Goal: Transaction & Acquisition: Purchase product/service

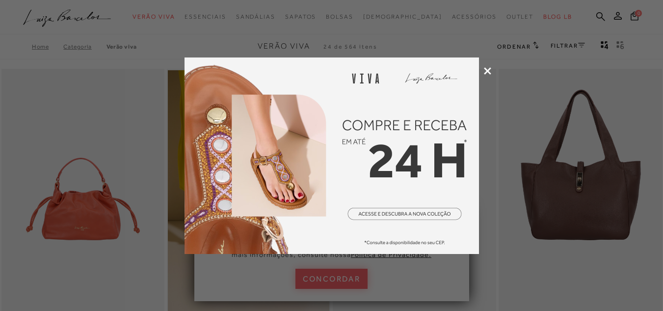
click at [489, 70] on icon at bounding box center [487, 70] width 7 height 7
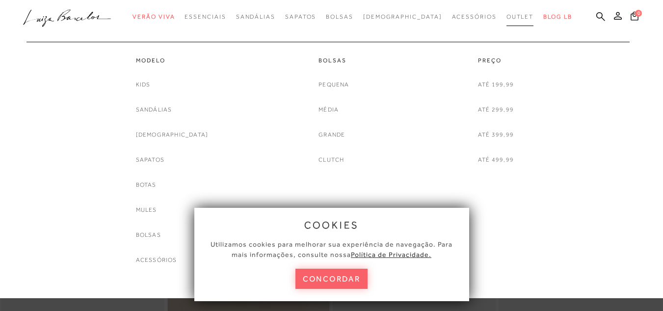
click at [506, 20] on link "Outlet" at bounding box center [519, 17] width 27 height 18
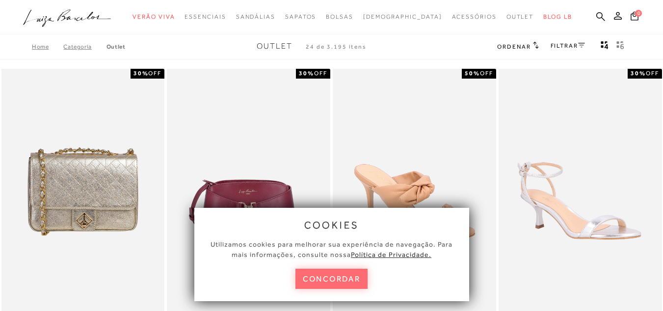
click at [342, 279] on button "concordar" at bounding box center [331, 278] width 73 height 20
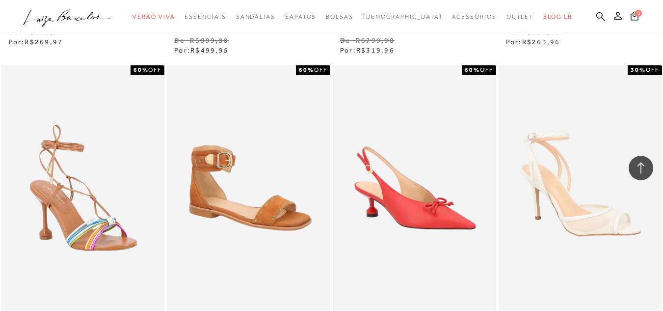
scroll to position [1374, 0]
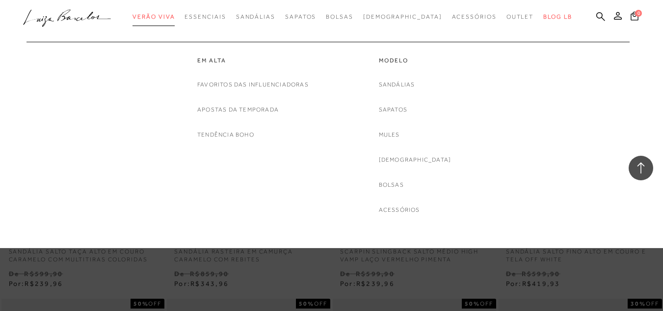
drag, startPoint x: 179, startPoint y: 24, endPoint x: 144, endPoint y: 69, distance: 57.0
click at [168, 18] on span "Verão Viva" at bounding box center [153, 16] width 42 height 7
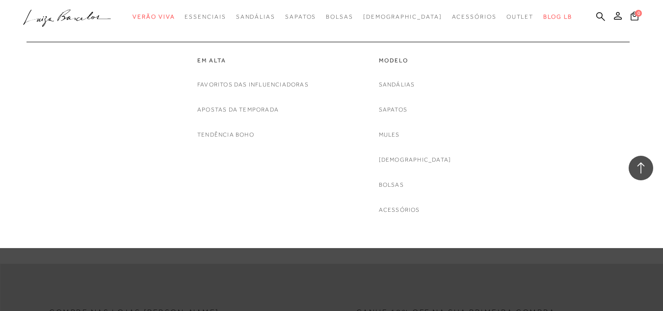
scroll to position [1825, 0]
click at [400, 137] on link "Mules" at bounding box center [389, 135] width 21 height 10
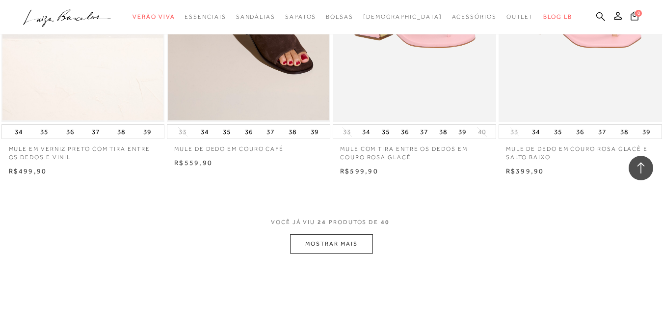
scroll to position [1746, 0]
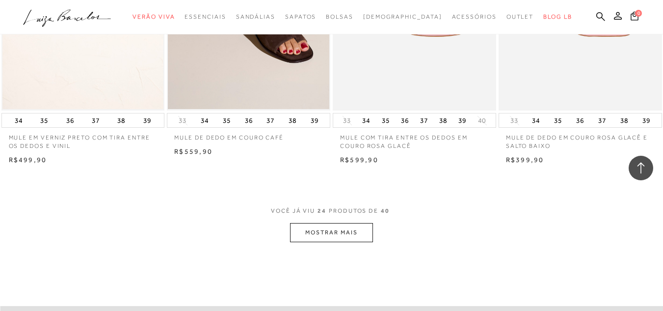
click at [335, 230] on button "MOSTRAR MAIS" at bounding box center [331, 232] width 82 height 19
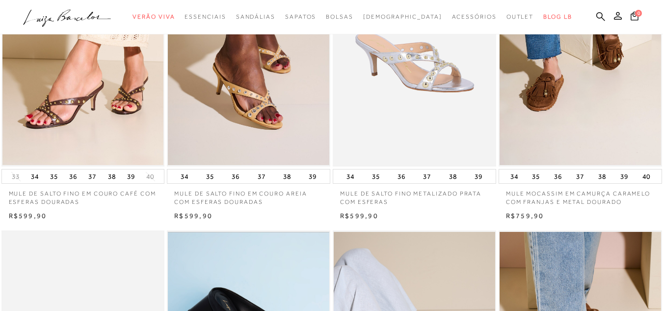
scroll to position [0, 0]
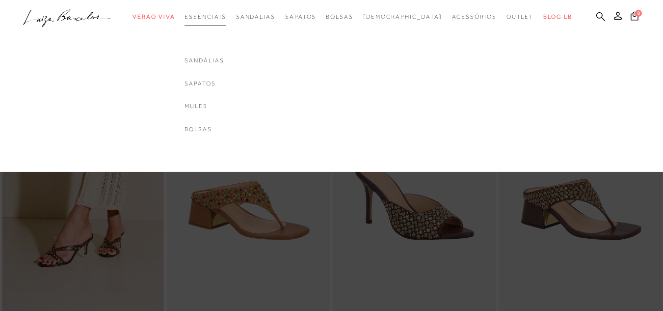
click at [226, 19] on span "Essenciais" at bounding box center [204, 16] width 41 height 7
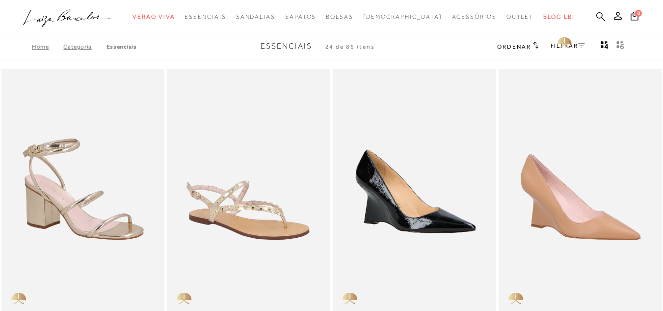
click at [596, 15] on icon at bounding box center [600, 16] width 9 height 9
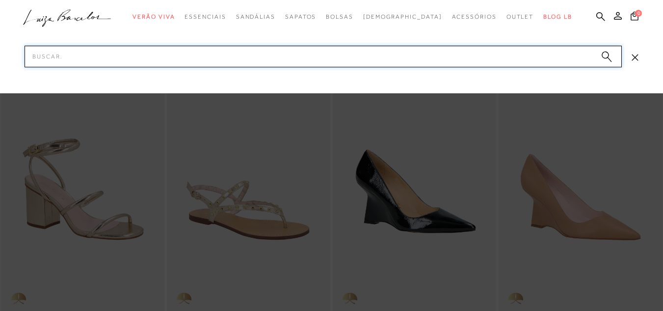
click at [168, 48] on input "Pesquisar" at bounding box center [323, 57] width 597 height 22
type input "mule"
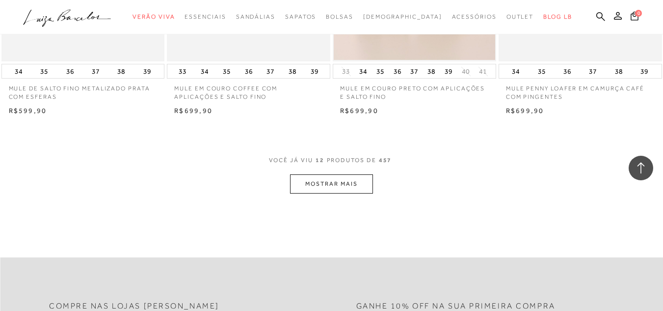
scroll to position [891, 0]
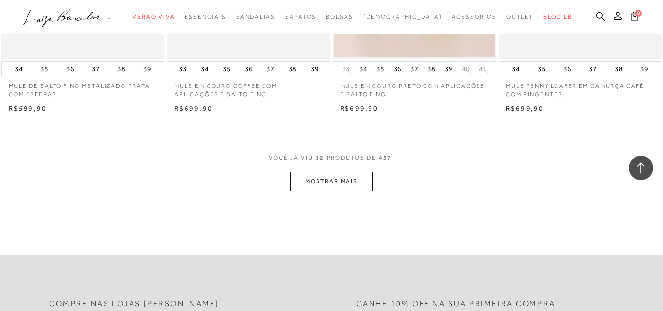
click at [300, 175] on button "MOSTRAR MAIS" at bounding box center [331, 181] width 82 height 19
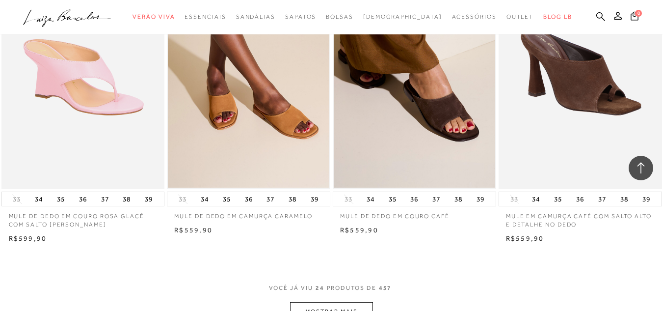
scroll to position [1744, 0]
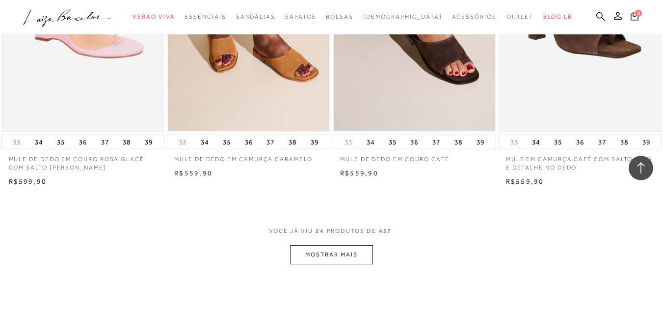
click at [323, 262] on button "MOSTRAR MAIS" at bounding box center [331, 254] width 82 height 19
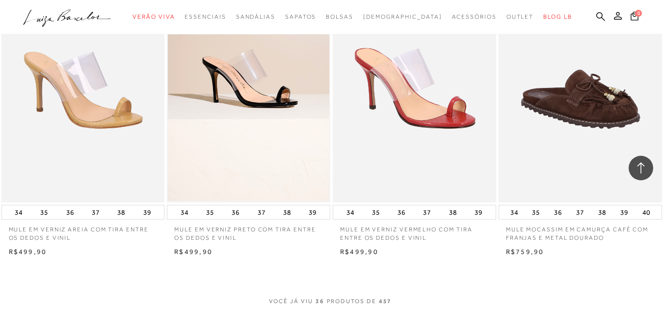
scroll to position [2697, 0]
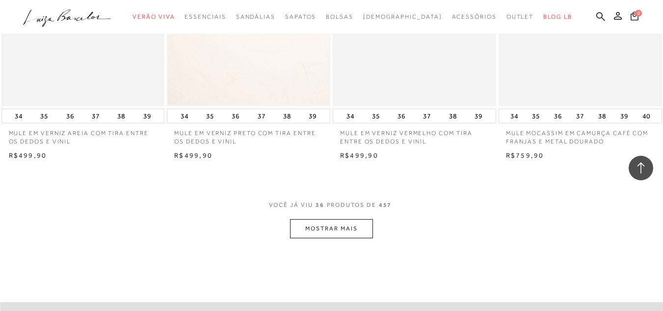
click at [342, 234] on button "MOSTRAR MAIS" at bounding box center [331, 228] width 82 height 19
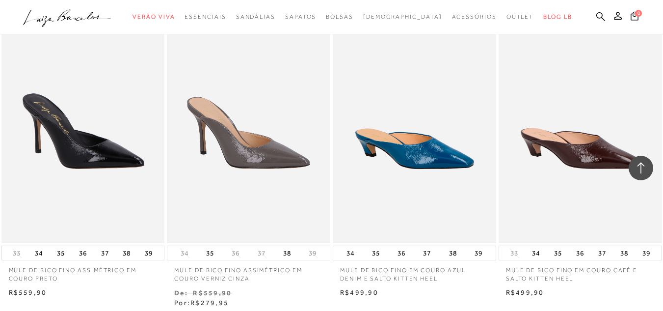
scroll to position [3613, 0]
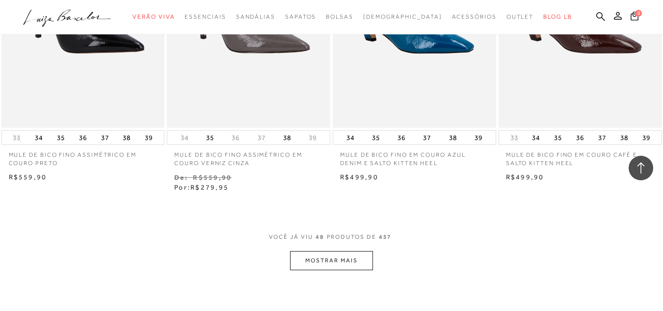
click at [370, 265] on button "MOSTRAR MAIS" at bounding box center [331, 260] width 82 height 19
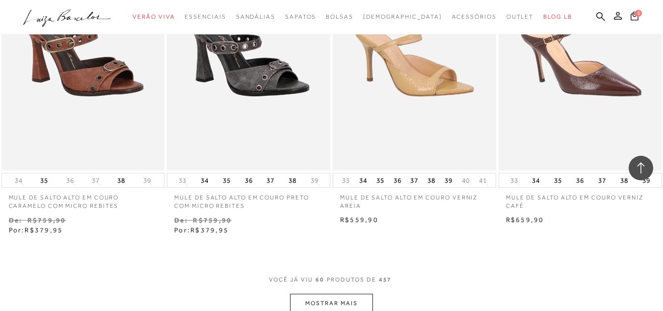
scroll to position [4606, 0]
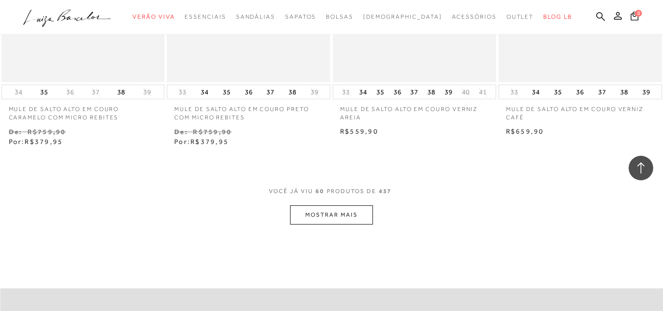
click at [364, 218] on button "MOSTRAR MAIS" at bounding box center [331, 214] width 82 height 19
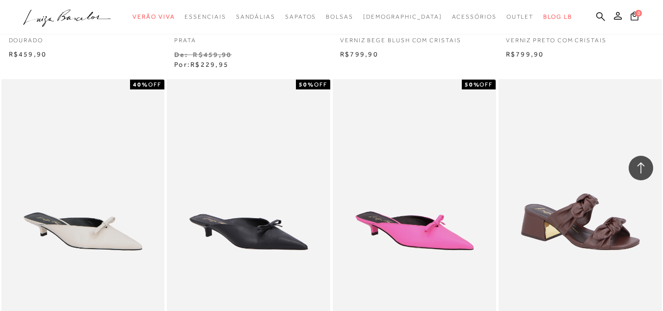
scroll to position [5625, 0]
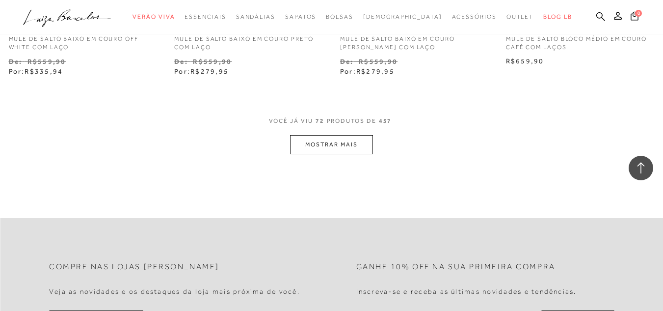
click at [322, 142] on button "MOSTRAR MAIS" at bounding box center [331, 144] width 82 height 19
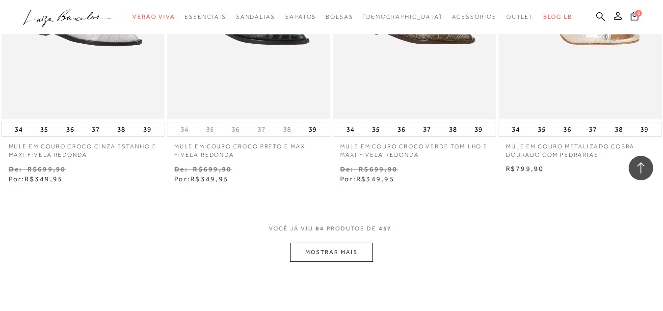
scroll to position [6560, 0]
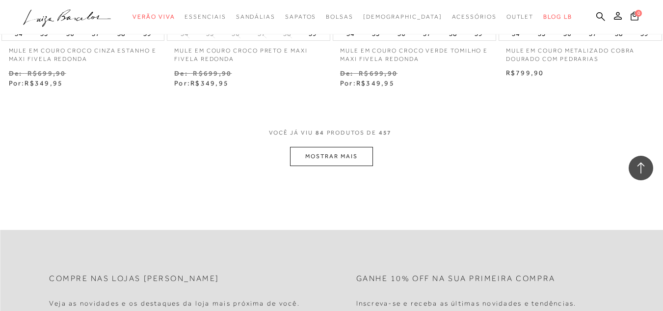
click at [342, 161] on button "MOSTRAR MAIS" at bounding box center [331, 156] width 82 height 19
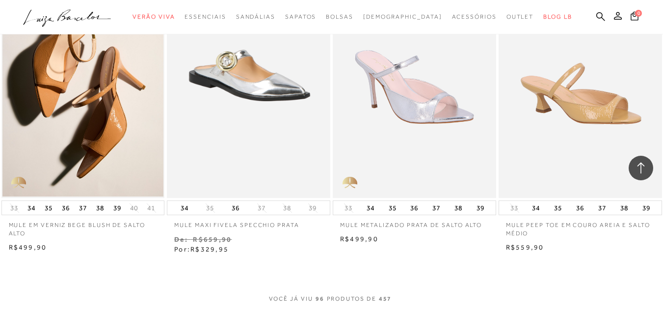
scroll to position [7346, 0]
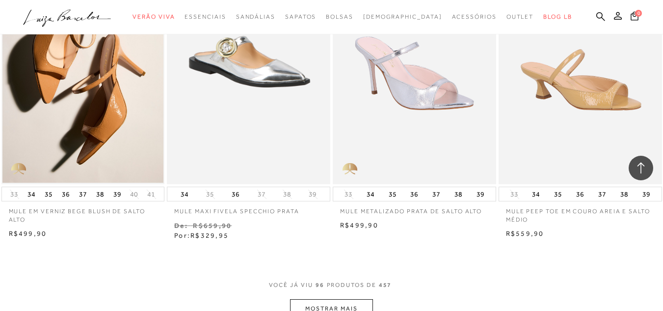
click at [338, 304] on button "MOSTRAR MAIS" at bounding box center [331, 308] width 82 height 19
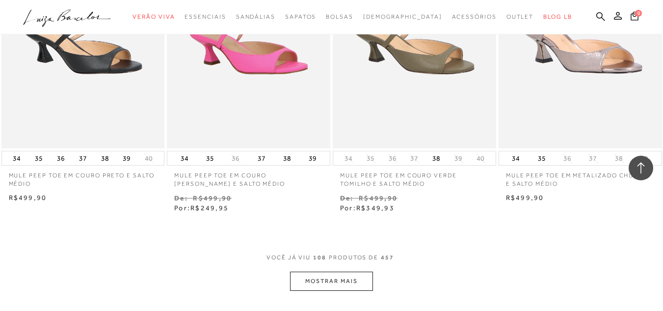
scroll to position [8361, 0]
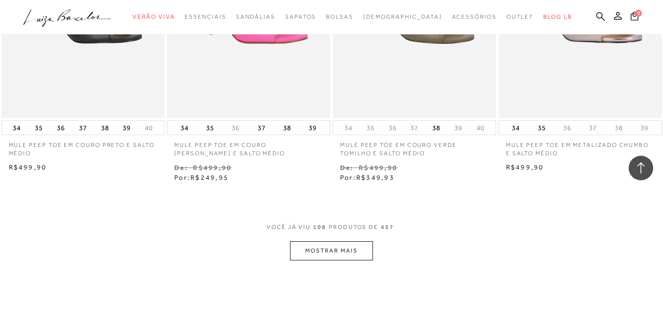
click at [322, 256] on button "MOSTRAR MAIS" at bounding box center [331, 250] width 82 height 19
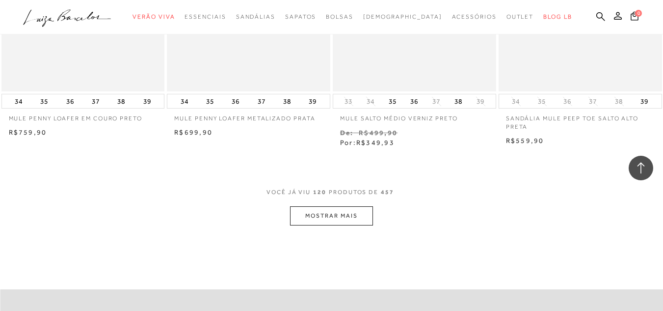
scroll to position [9384, 0]
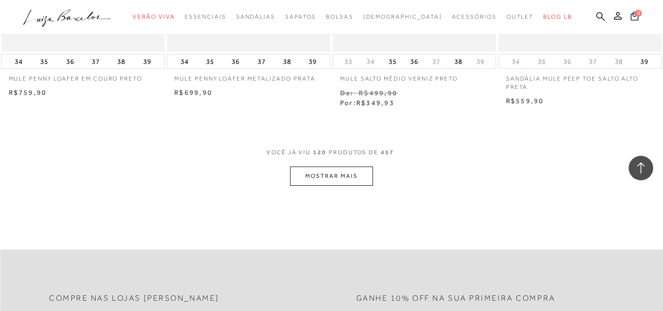
click at [332, 173] on button "MOSTRAR MAIS" at bounding box center [331, 175] width 82 height 19
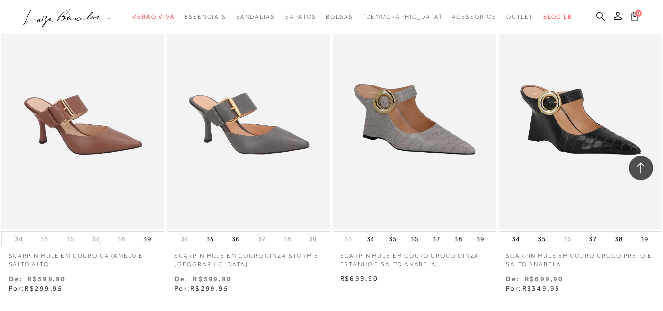
scroll to position [10217, 0]
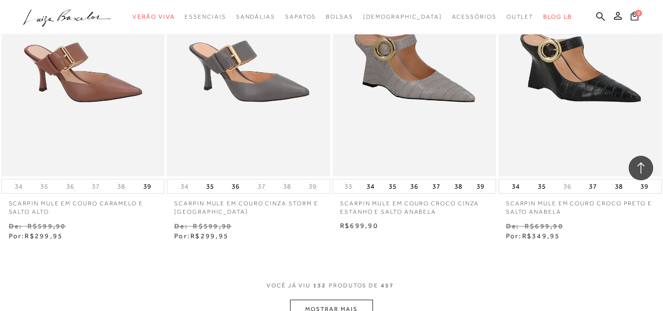
click at [330, 299] on button "MOSTRAR MAIS" at bounding box center [331, 308] width 82 height 19
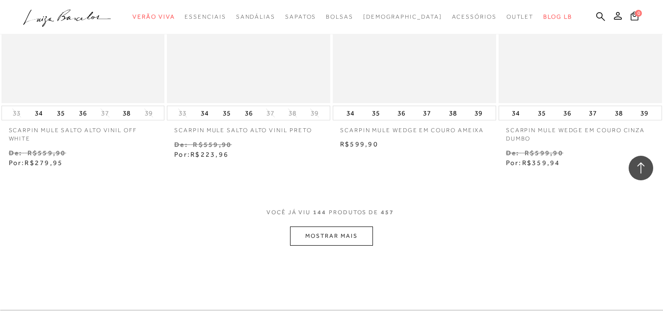
scroll to position [11260, 0]
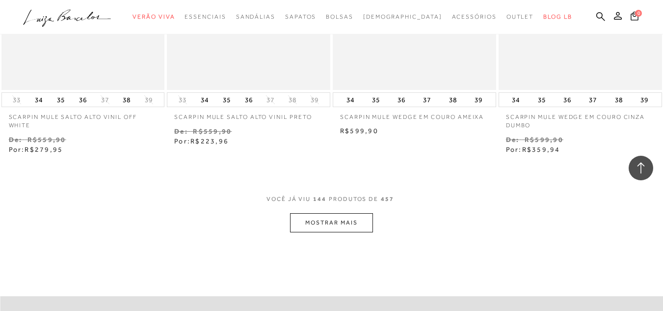
click at [326, 222] on button "MOSTRAR MAIS" at bounding box center [331, 222] width 82 height 19
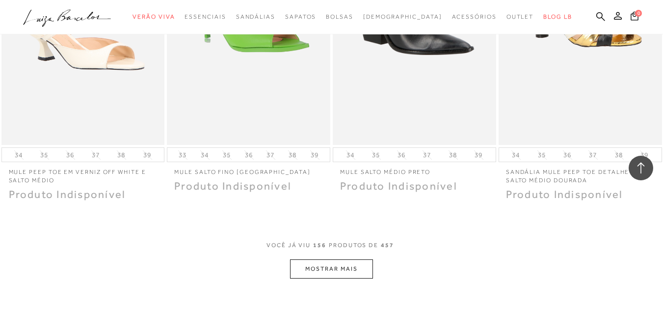
scroll to position [12152, 0]
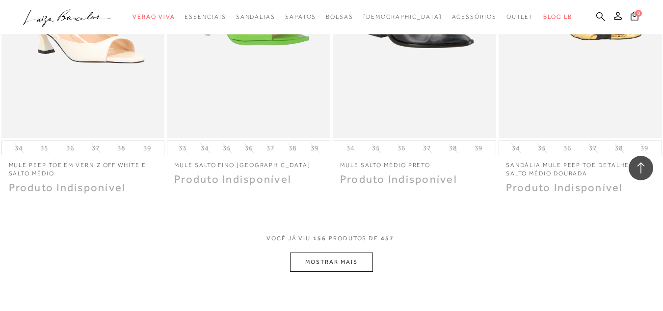
click at [350, 252] on button "MOSTRAR MAIS" at bounding box center [331, 261] width 82 height 19
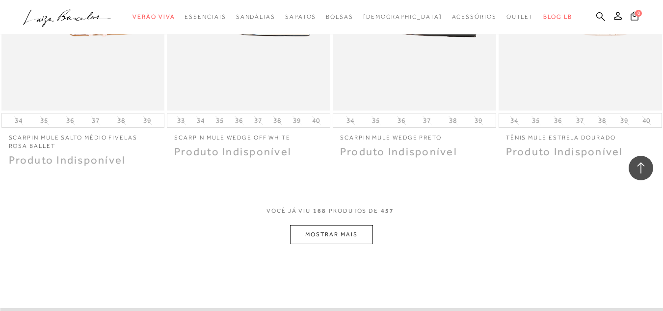
scroll to position [13150, 0]
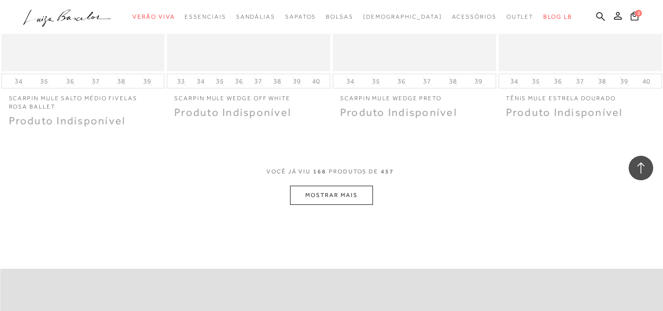
click at [343, 187] on button "MOSTRAR MAIS" at bounding box center [331, 194] width 82 height 19
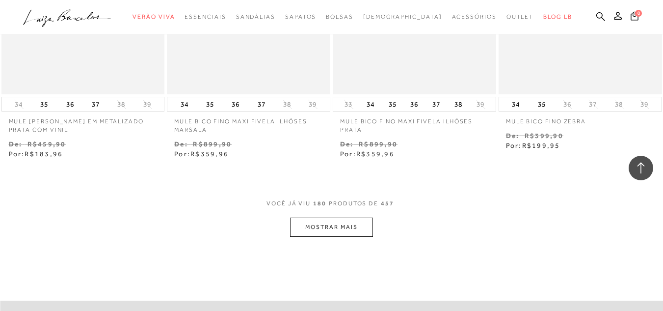
scroll to position [14094, 0]
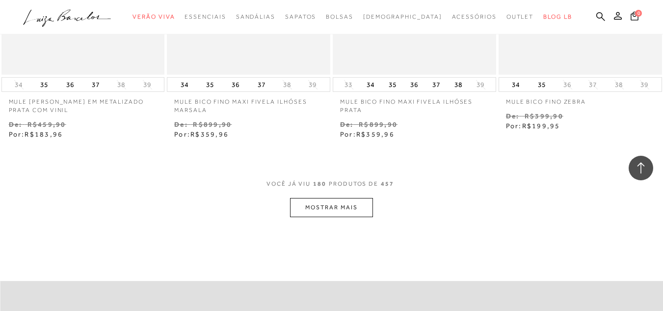
click at [339, 202] on button "MOSTRAR MAIS" at bounding box center [331, 207] width 82 height 19
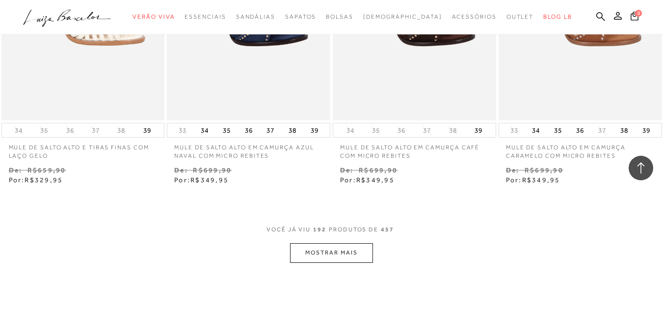
scroll to position [15032, 0]
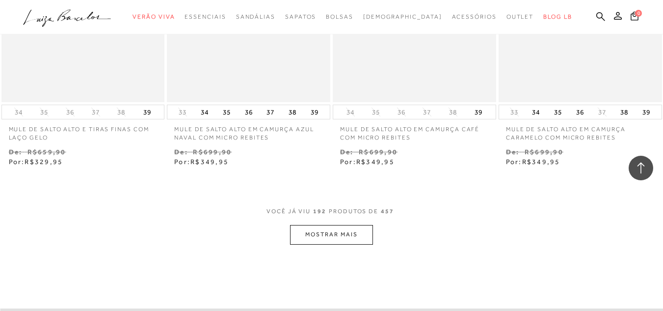
click at [334, 225] on button "MOSTRAR MAIS" at bounding box center [331, 234] width 82 height 19
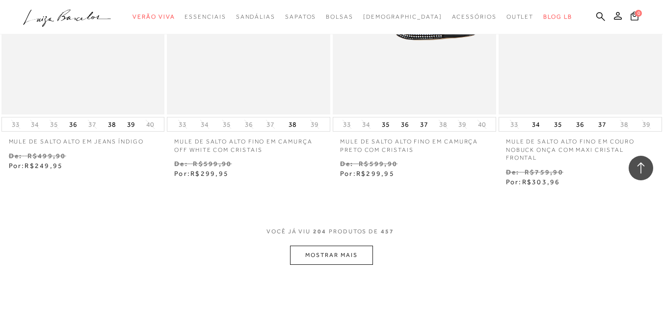
scroll to position [16010, 0]
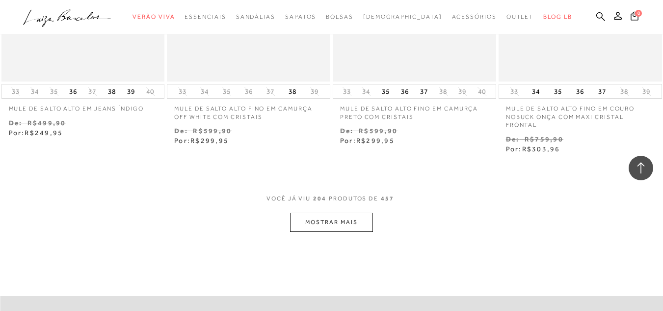
click at [323, 212] on button "MOSTRAR MAIS" at bounding box center [331, 221] width 82 height 19
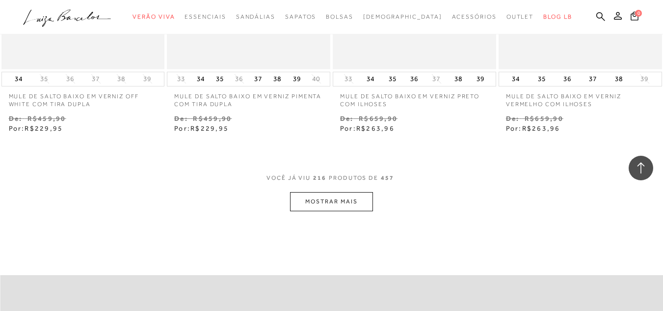
scroll to position [17007, 0]
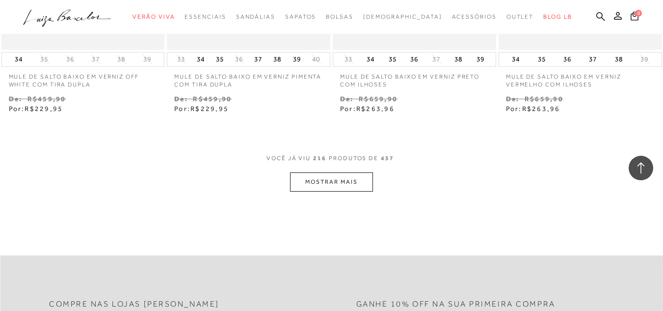
click at [347, 173] on button "MOSTRAR MAIS" at bounding box center [331, 181] width 82 height 19
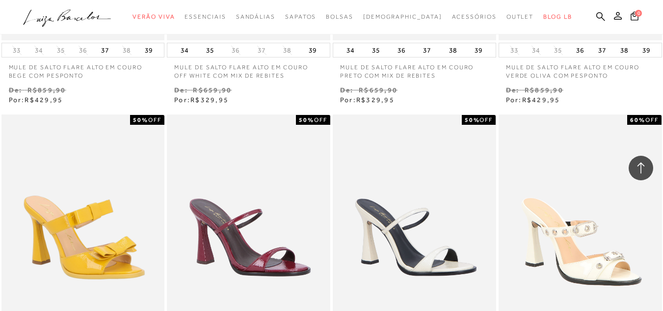
scroll to position [17843, 0]
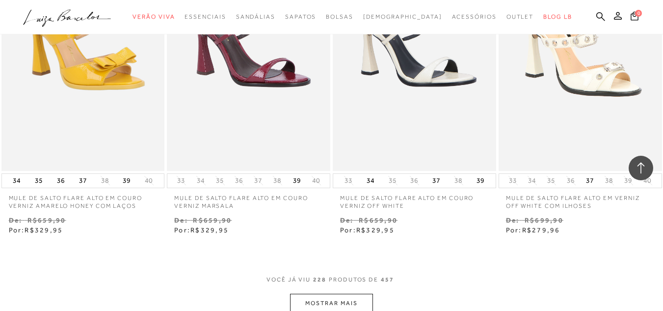
click at [320, 293] on button "MOSTRAR MAIS" at bounding box center [331, 302] width 82 height 19
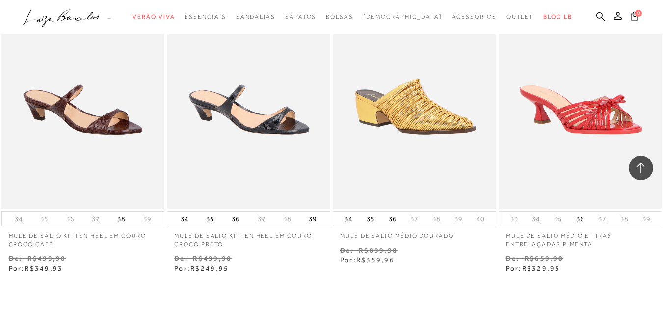
scroll to position [18841, 0]
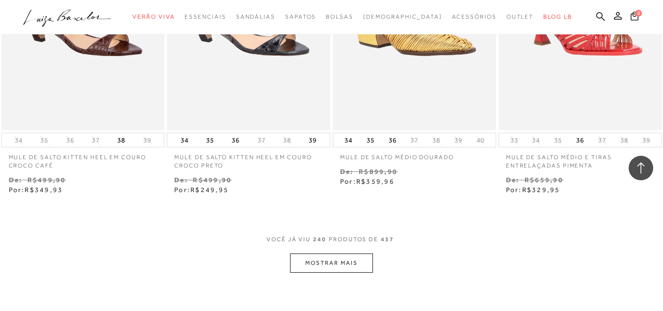
click at [354, 253] on button "MOSTRAR MAIS" at bounding box center [331, 262] width 82 height 19
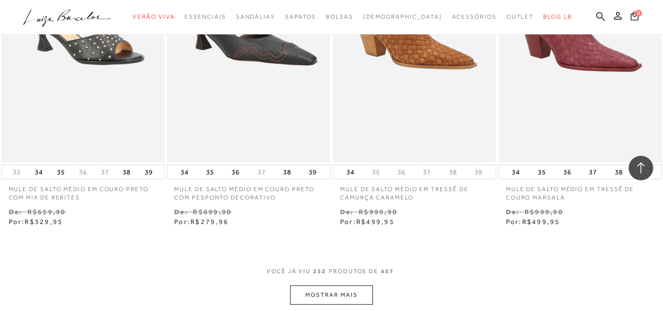
scroll to position [19785, 0]
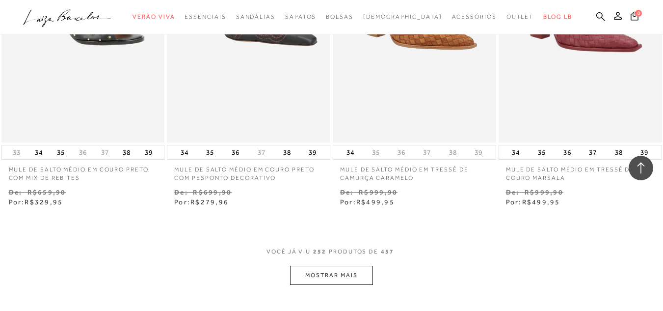
click at [339, 266] on button "MOSTRAR MAIS" at bounding box center [331, 274] width 82 height 19
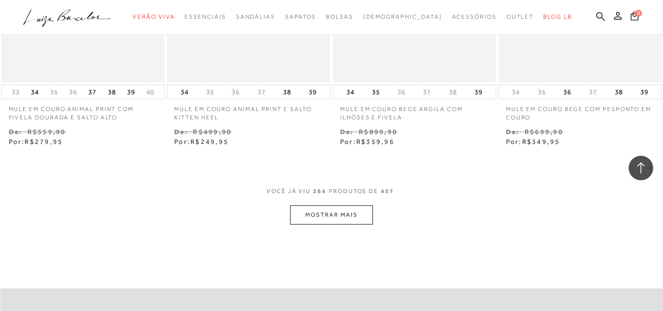
scroll to position [20829, 0]
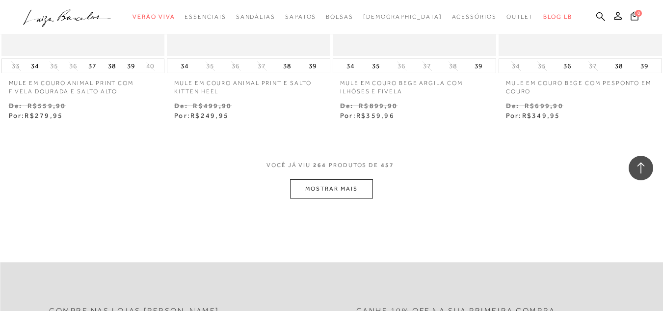
click at [320, 170] on span "264" at bounding box center [319, 170] width 13 height 18
click at [320, 179] on button "MOSTRAR MAIS" at bounding box center [331, 188] width 82 height 19
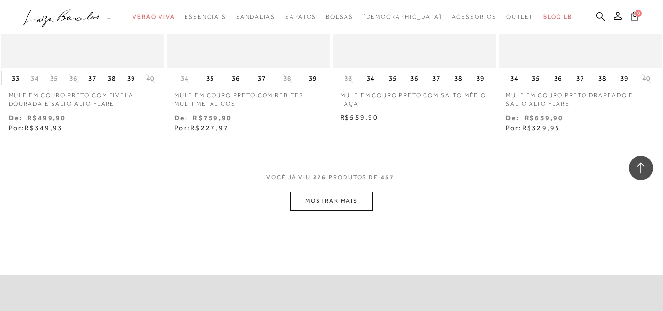
scroll to position [21800, 0]
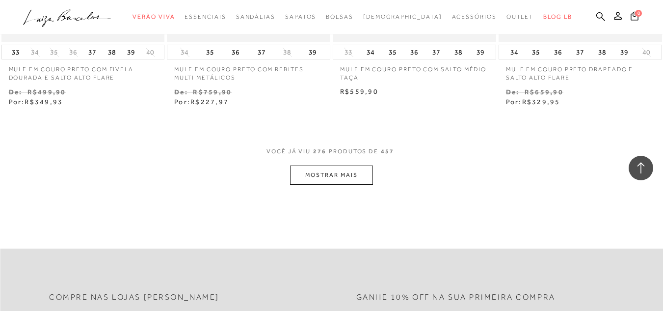
click at [352, 174] on button "MOSTRAR MAIS" at bounding box center [331, 174] width 82 height 19
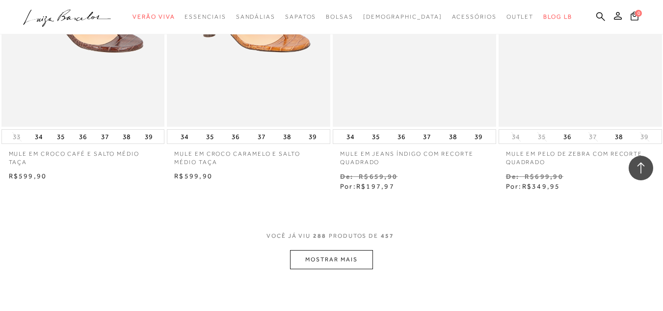
scroll to position [22758, 0]
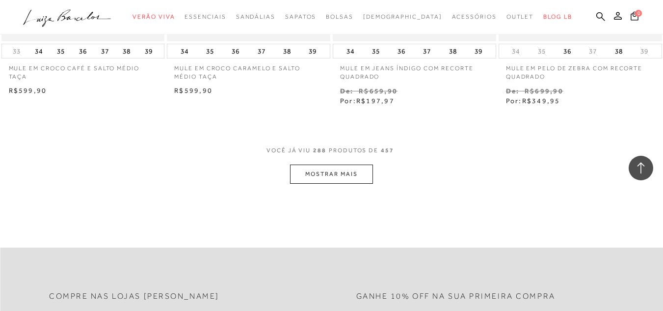
click at [344, 172] on button "MOSTRAR MAIS" at bounding box center [331, 173] width 82 height 19
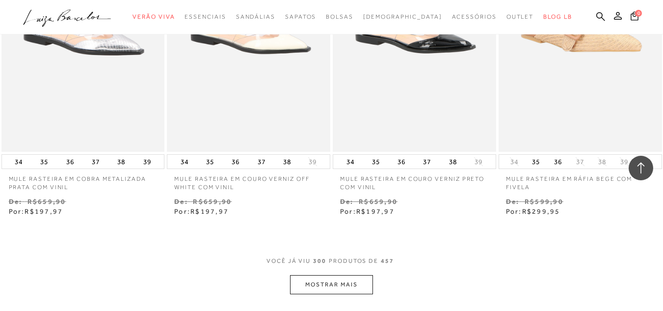
scroll to position [23637, 0]
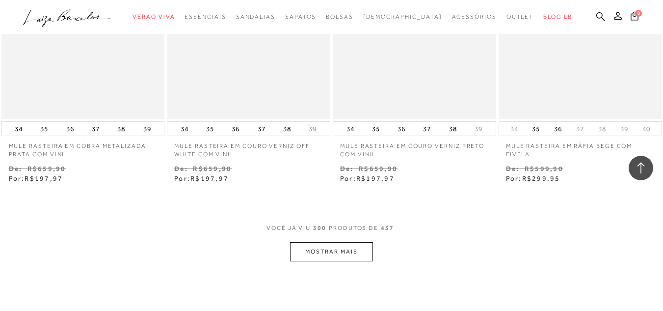
click at [318, 246] on button "MOSTRAR MAIS" at bounding box center [331, 251] width 82 height 19
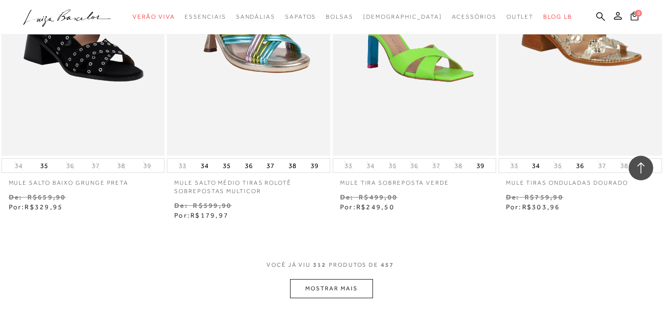
scroll to position [24584, 0]
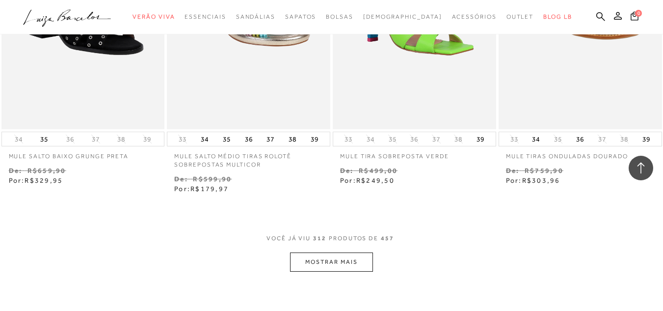
click at [352, 261] on button "MOSTRAR MAIS" at bounding box center [331, 261] width 82 height 19
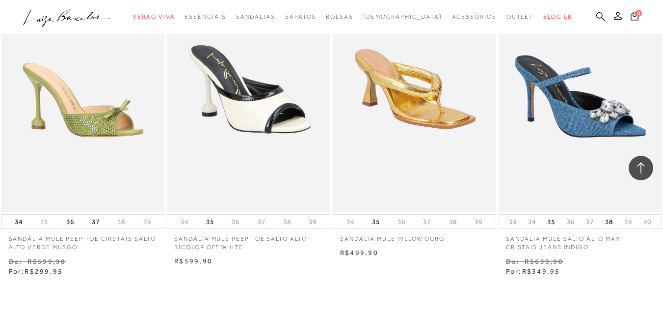
scroll to position [25557, 0]
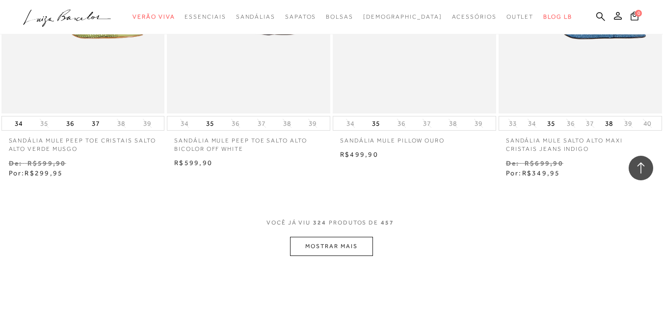
click at [322, 236] on button "MOSTRAR MAIS" at bounding box center [331, 245] width 82 height 19
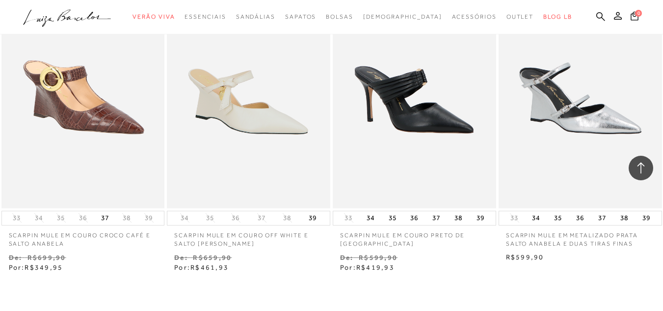
scroll to position [26506, 0]
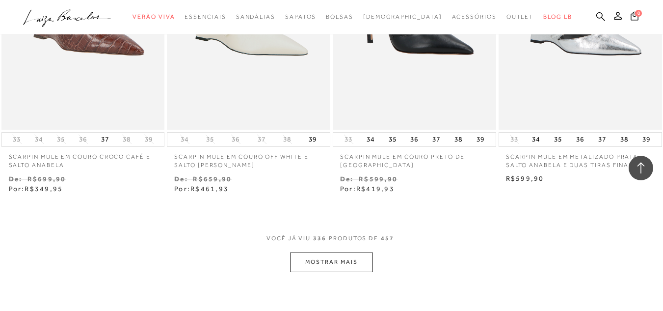
click at [332, 252] on button "MOSTRAR MAIS" at bounding box center [331, 261] width 82 height 19
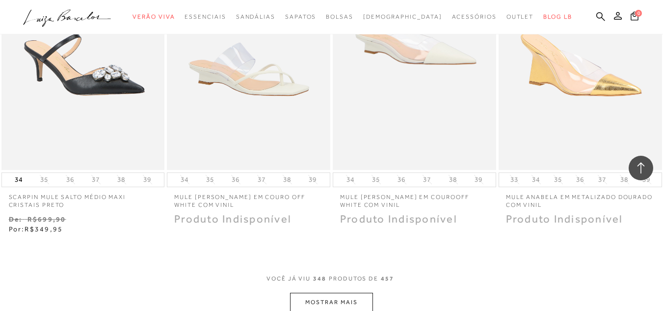
scroll to position [27470, 0]
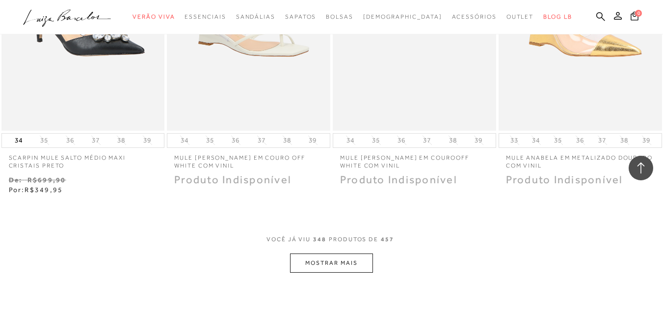
click at [337, 253] on button "MOSTRAR MAIS" at bounding box center [331, 262] width 82 height 19
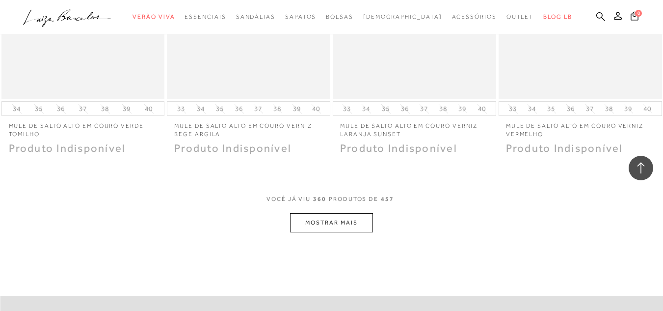
scroll to position [28468, 0]
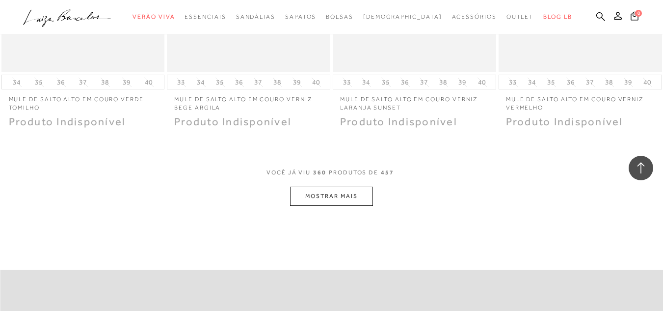
click at [317, 186] on button "MOSTRAR MAIS" at bounding box center [331, 195] width 82 height 19
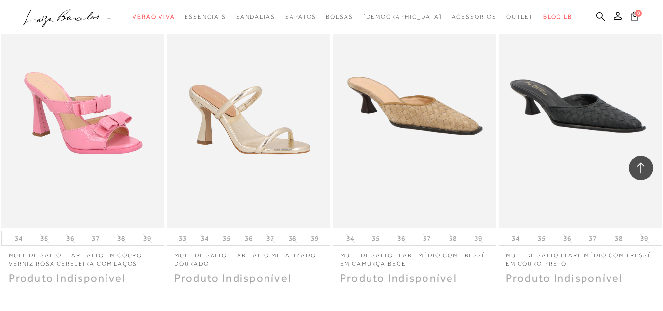
scroll to position [29268, 0]
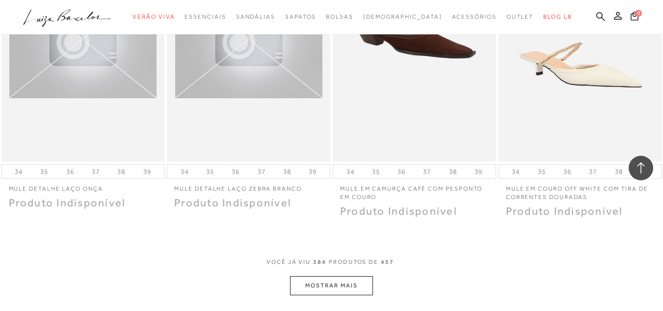
scroll to position [30259, 0]
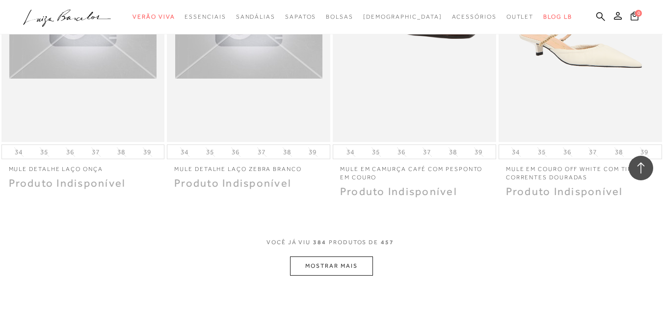
click at [325, 256] on button "MOSTRAR MAIS" at bounding box center [331, 265] width 82 height 19
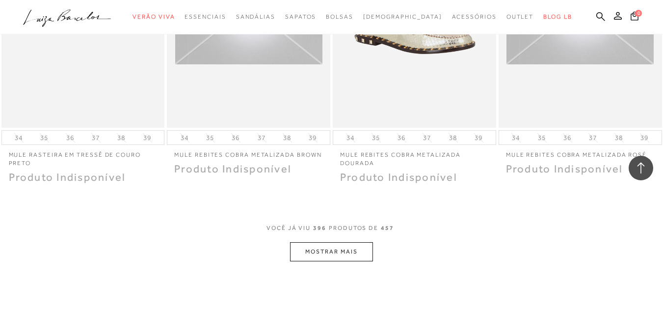
scroll to position [31250, 0]
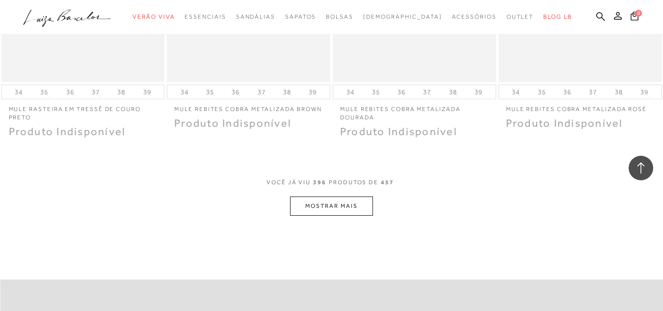
click at [352, 196] on button "MOSTRAR MAIS" at bounding box center [331, 205] width 82 height 19
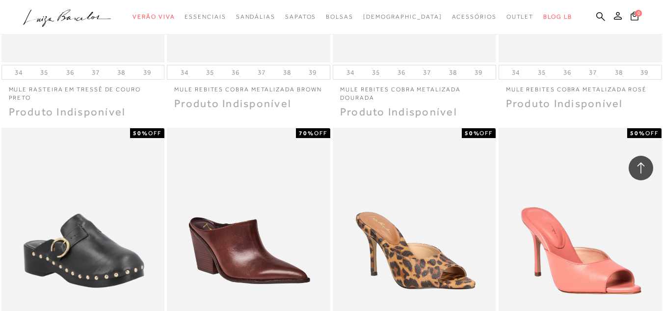
scroll to position [31296, 0]
